Goal: Task Accomplishment & Management: Use online tool/utility

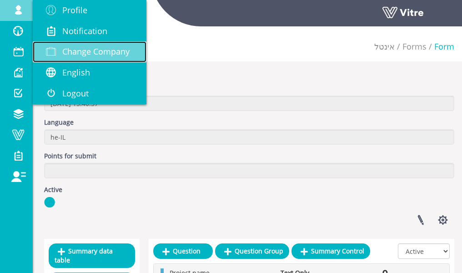
click at [78, 56] on span "Change Company" at bounding box center [95, 51] width 67 height 11
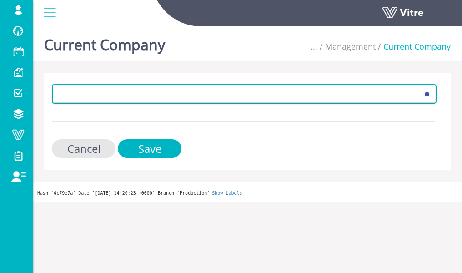
click at [85, 91] on span at bounding box center [236, 94] width 366 height 16
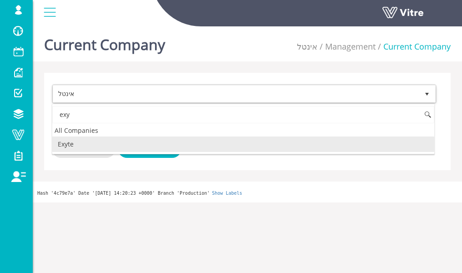
click at [69, 147] on li "Exyte" at bounding box center [243, 143] width 382 height 15
type input "exy"
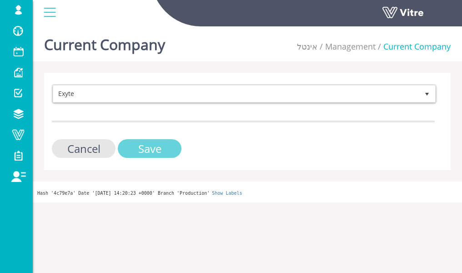
click at [170, 149] on input "Save" at bounding box center [150, 148] width 64 height 19
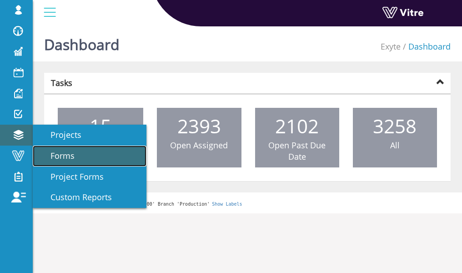
click at [61, 159] on span "Forms" at bounding box center [57, 155] width 35 height 11
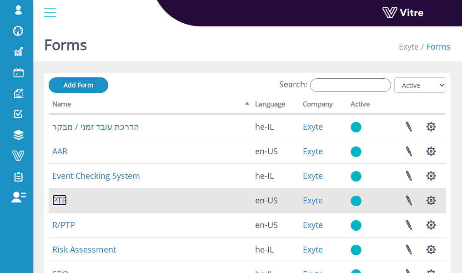
click at [61, 197] on link "PTP" at bounding box center [59, 200] width 15 height 11
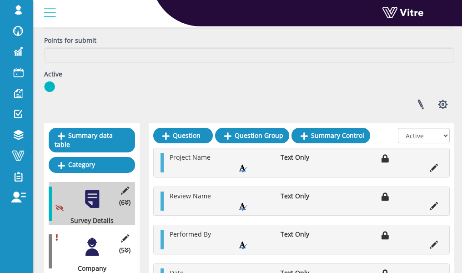
scroll to position [115, 0]
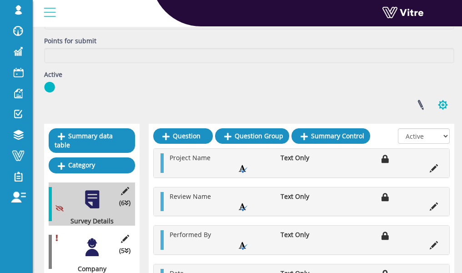
click at [435, 111] on button "button" at bounding box center [443, 105] width 23 height 24
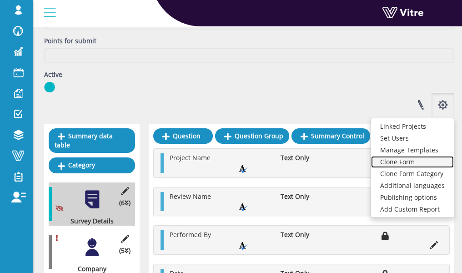
click at [411, 162] on link "Clone Form" at bounding box center [412, 162] width 83 height 12
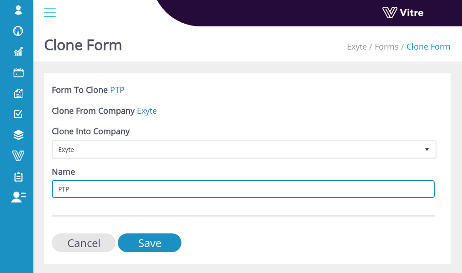
click at [187, 188] on input "PTP" at bounding box center [243, 189] width 383 height 18
type input "PTP - New"
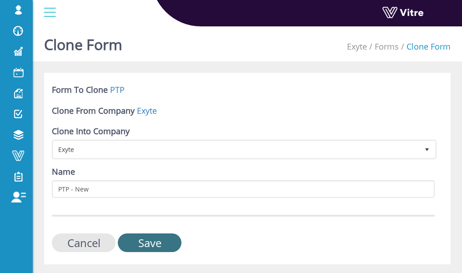
click at [155, 245] on input "Save" at bounding box center [150, 242] width 64 height 19
click at [92, 243] on input "Cancel" at bounding box center [84, 242] width 64 height 19
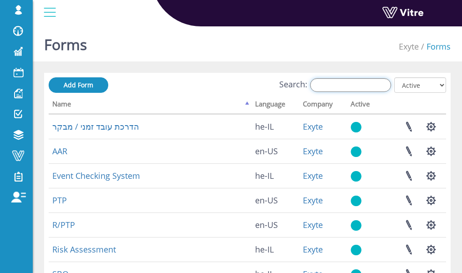
click at [354, 83] on input "Search:" at bounding box center [350, 85] width 81 height 14
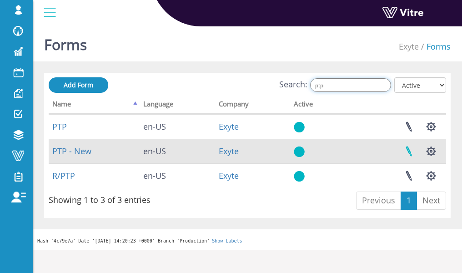
type input "ptp"
click at [406, 151] on link at bounding box center [409, 151] width 23 height 24
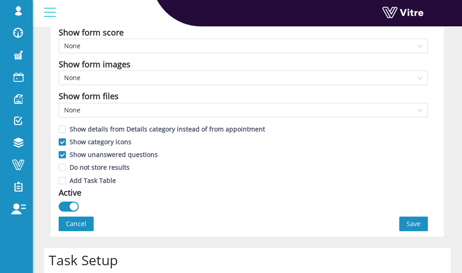
scroll to position [496, 0]
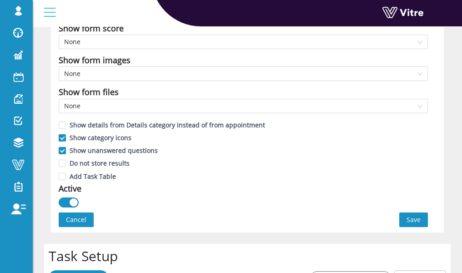
click at [70, 202] on div "button" at bounding box center [74, 202] width 8 height 8
click at [414, 225] on button "Save" at bounding box center [413, 219] width 29 height 15
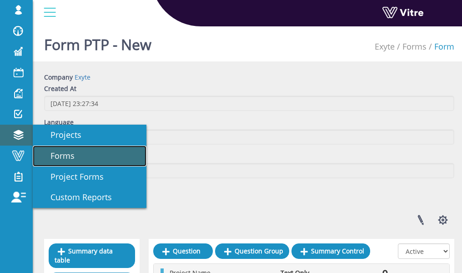
click at [67, 161] on span "Forms" at bounding box center [57, 155] width 35 height 11
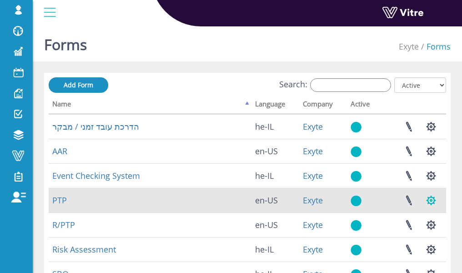
click at [429, 204] on button "button" at bounding box center [431, 200] width 23 height 24
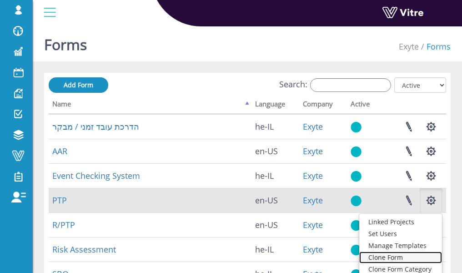
click at [397, 254] on link "Clone Form" at bounding box center [400, 258] width 83 height 12
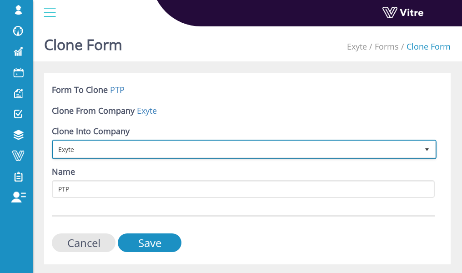
click at [338, 152] on span "Exyte" at bounding box center [236, 149] width 366 height 16
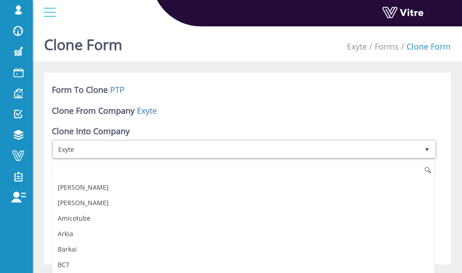
scroll to position [217, 0]
type input "t"
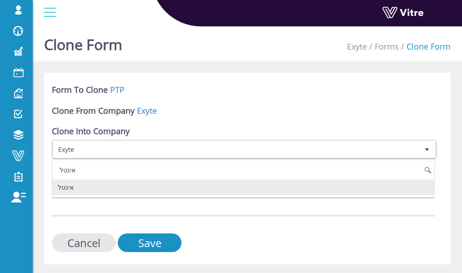
scroll to position [0, 0]
click at [250, 186] on li "אינטל" at bounding box center [243, 187] width 382 height 15
type input "אינטל"
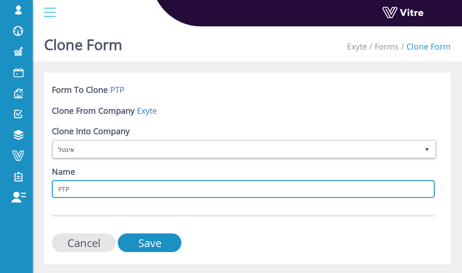
click at [162, 187] on input "PTP" at bounding box center [243, 189] width 383 height 18
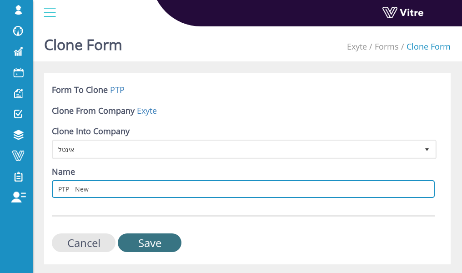
type input "PTP - New"
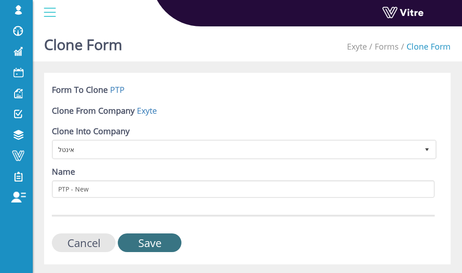
click at [152, 243] on input "Save" at bounding box center [150, 242] width 64 height 19
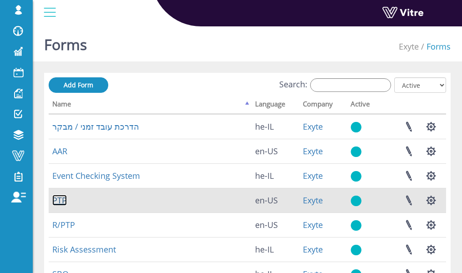
click at [55, 202] on link "PTP" at bounding box center [59, 200] width 15 height 11
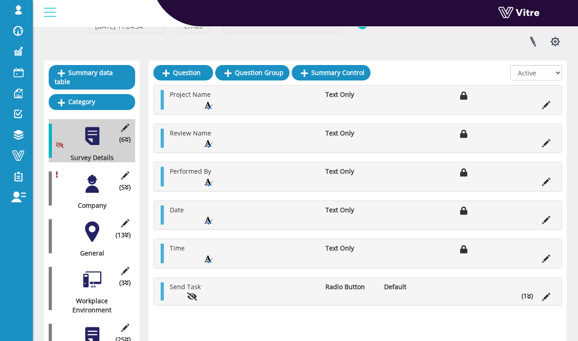
scroll to position [85, 0]
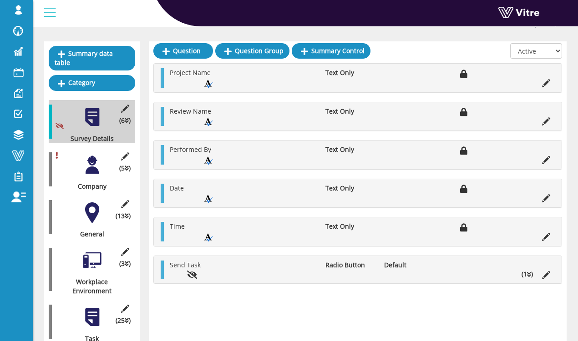
click at [91, 202] on div at bounding box center [92, 212] width 20 height 20
